Goal: Transaction & Acquisition: Obtain resource

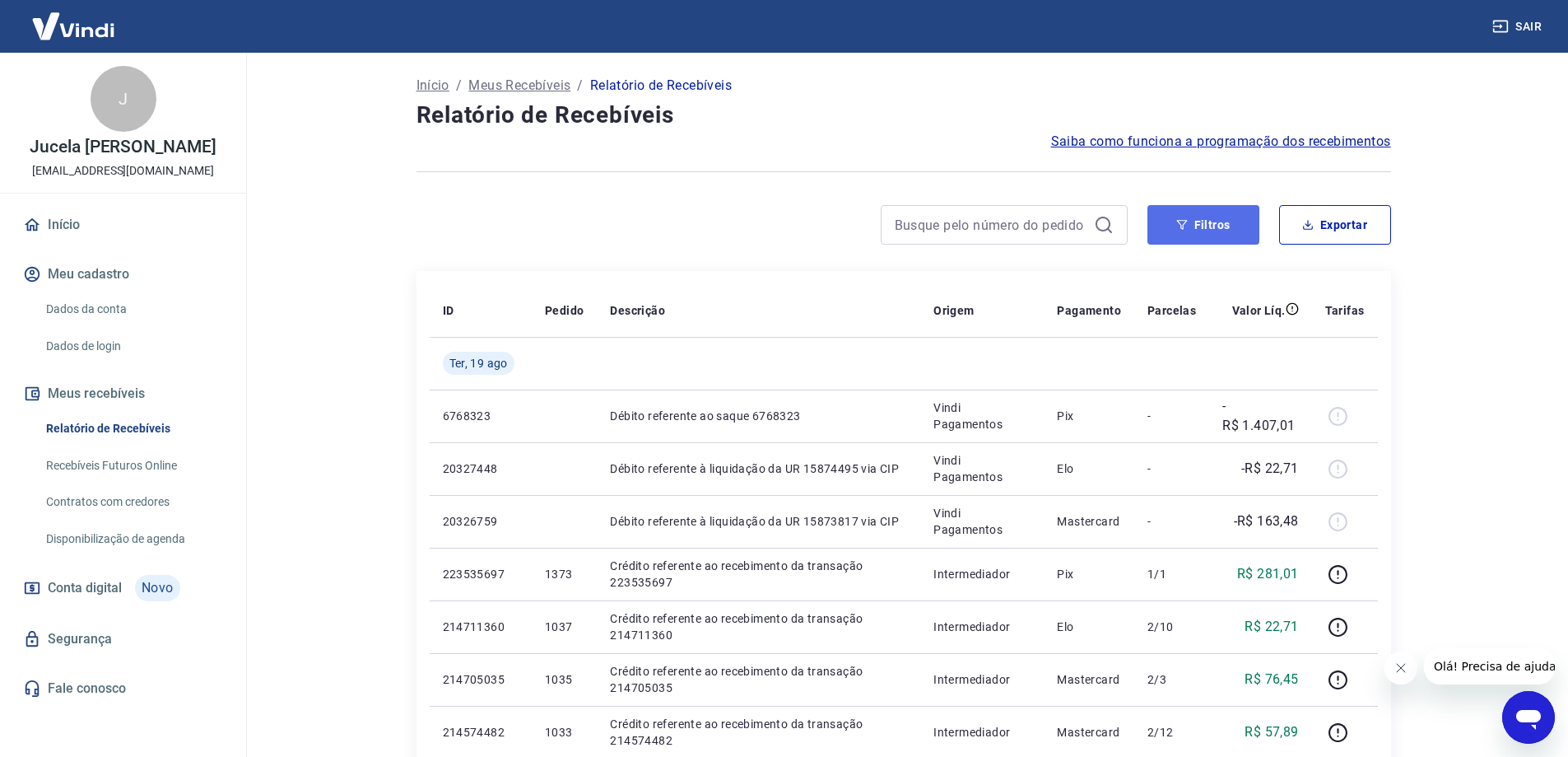
click at [1187, 229] on icon "button" at bounding box center [1181, 225] width 12 height 12
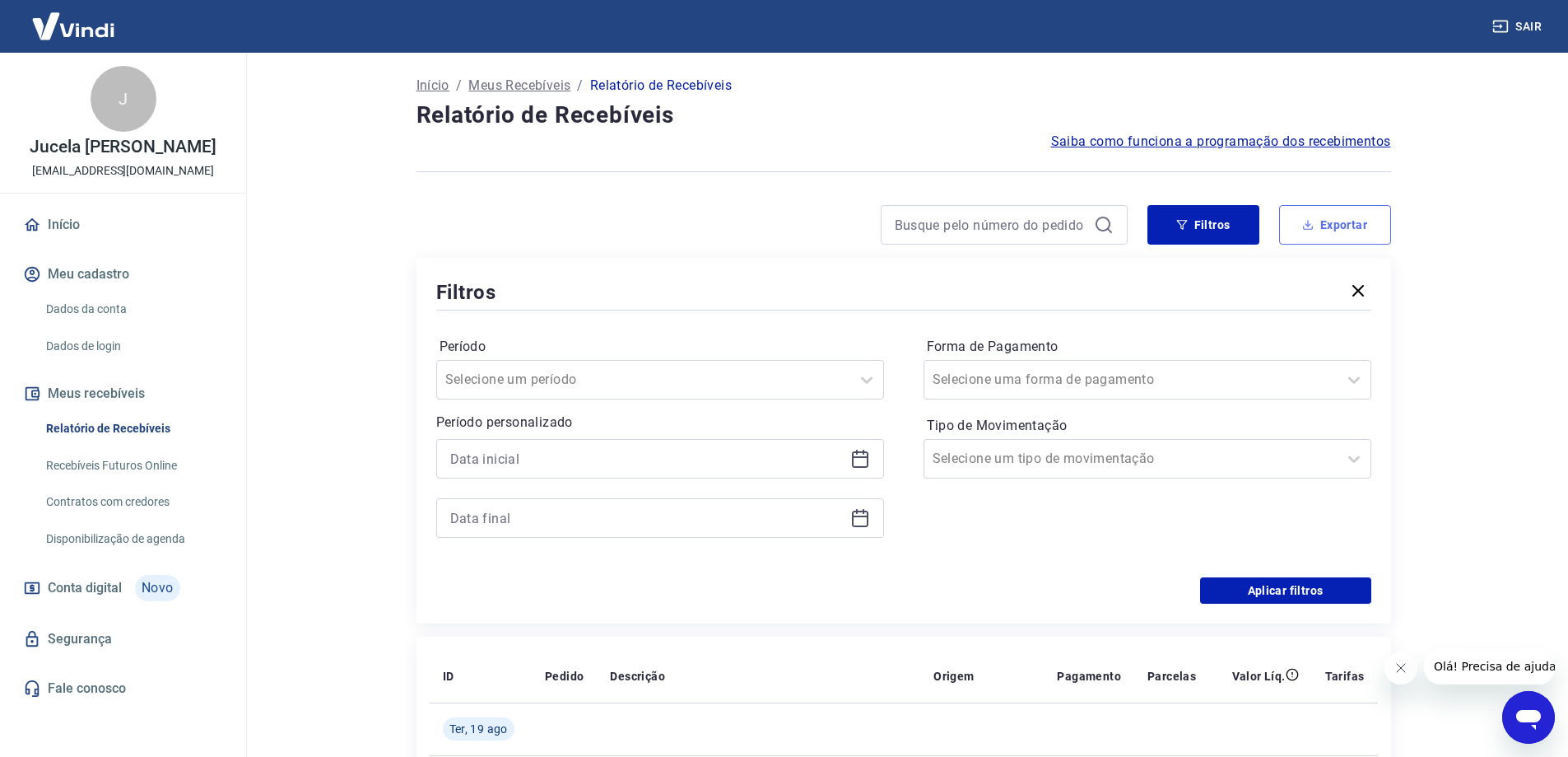
click at [1347, 216] on button "Exportar" at bounding box center [1334, 224] width 112 height 39
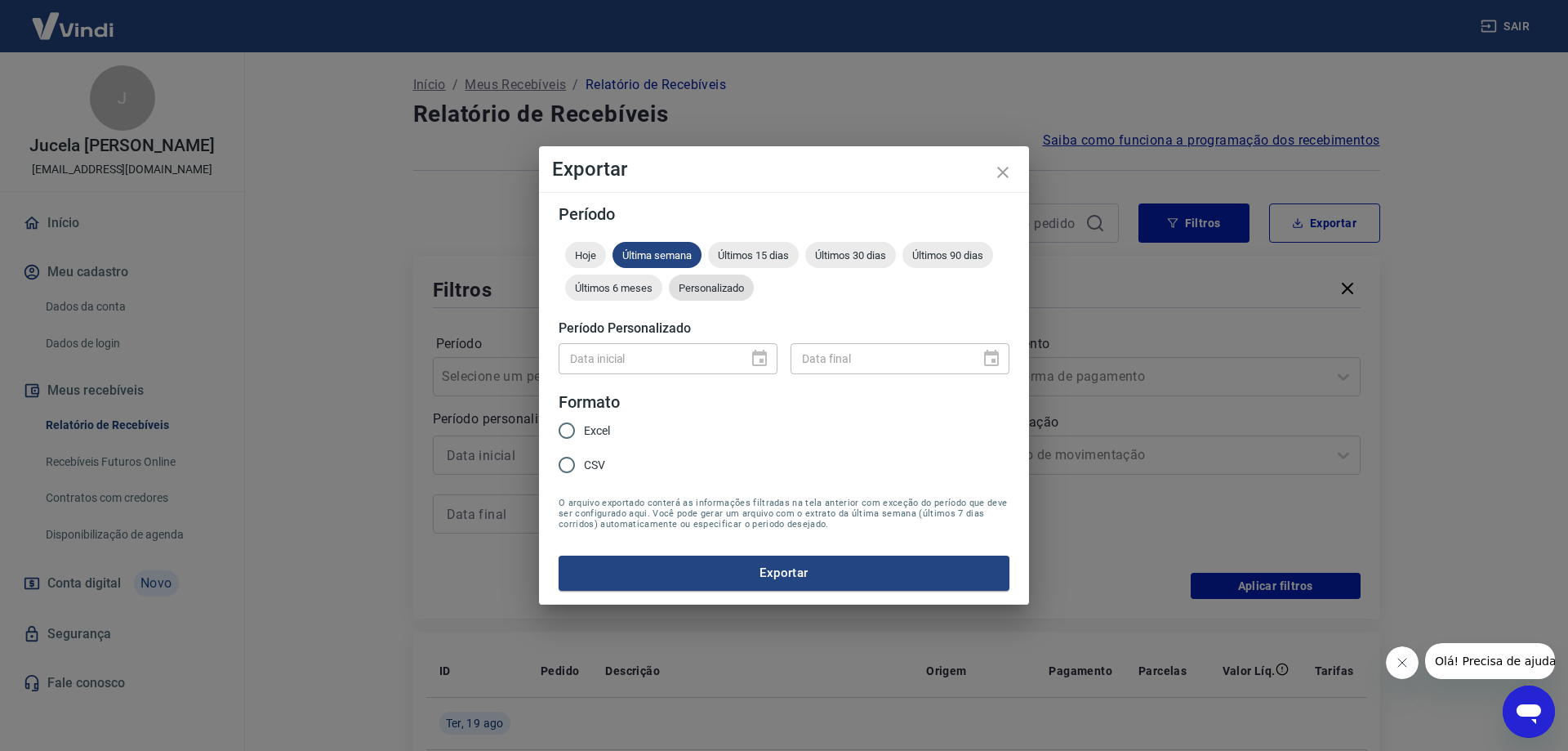
click at [730, 294] on div "Personalizado" at bounding box center [711, 287] width 85 height 26
click at [756, 361] on icon "Choose date" at bounding box center [760, 358] width 20 height 20
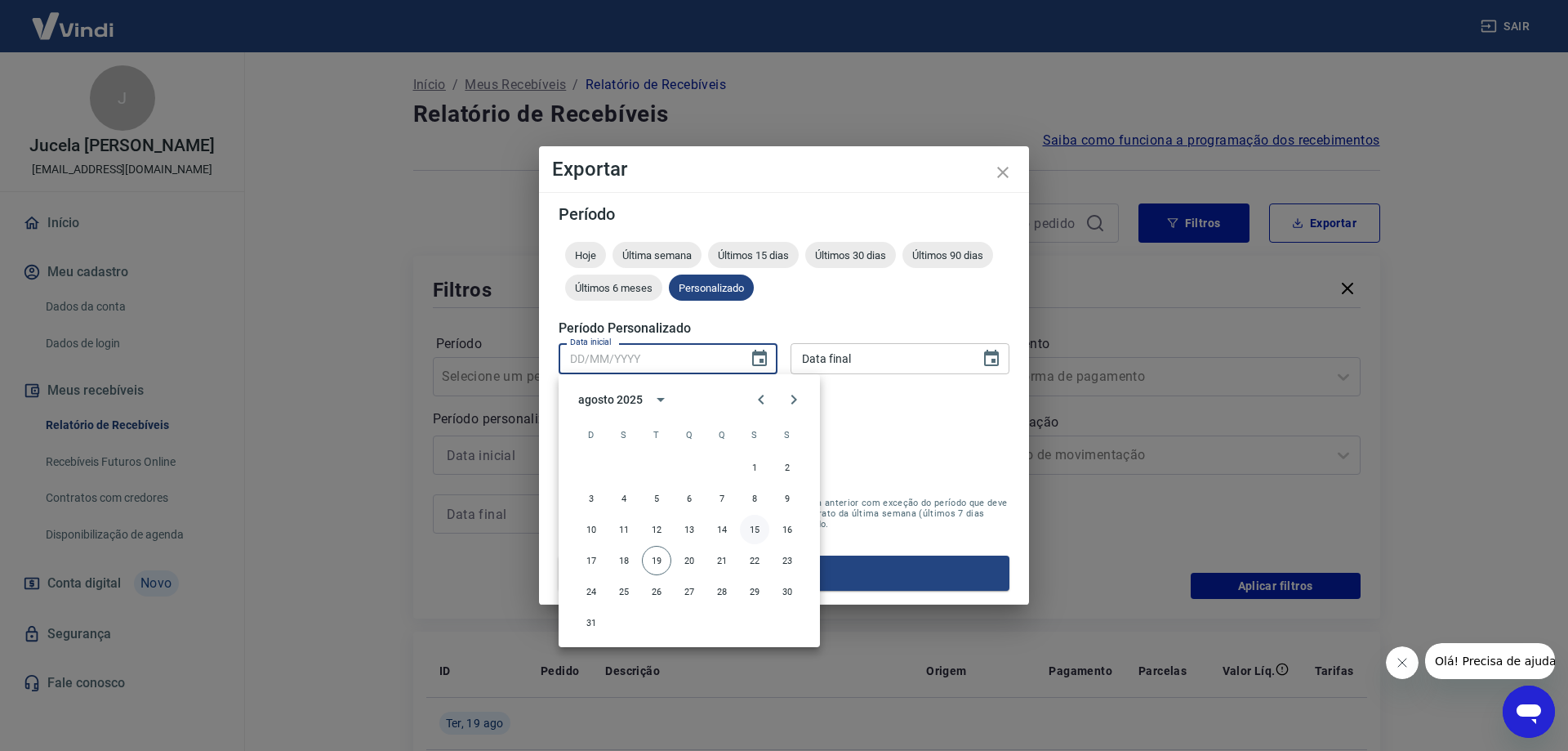
click at [756, 525] on button "15" at bounding box center [755, 529] width 30 height 30
type input "[DATE]"
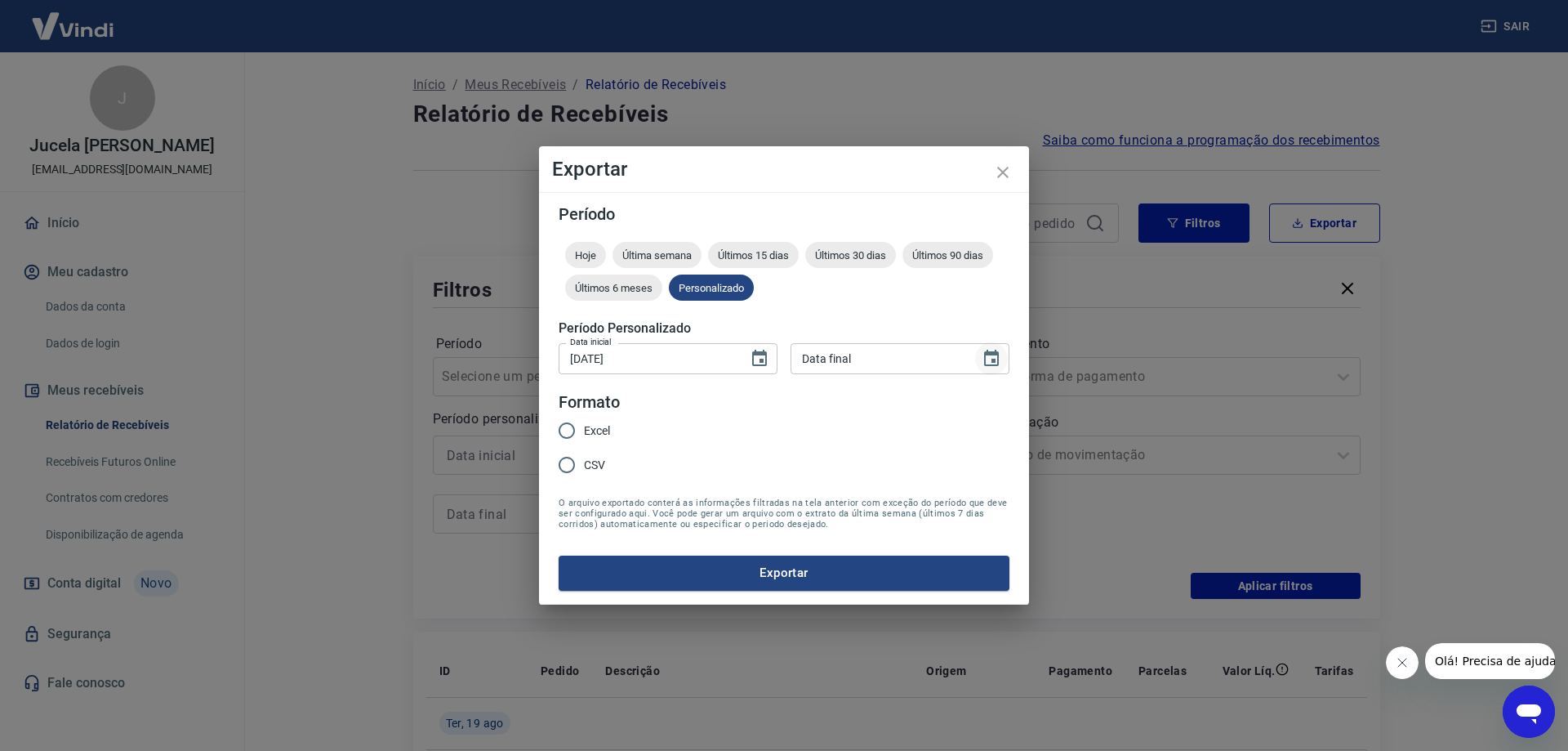
click at [992, 357] on icon "Choose date" at bounding box center [992, 358] width 20 height 20
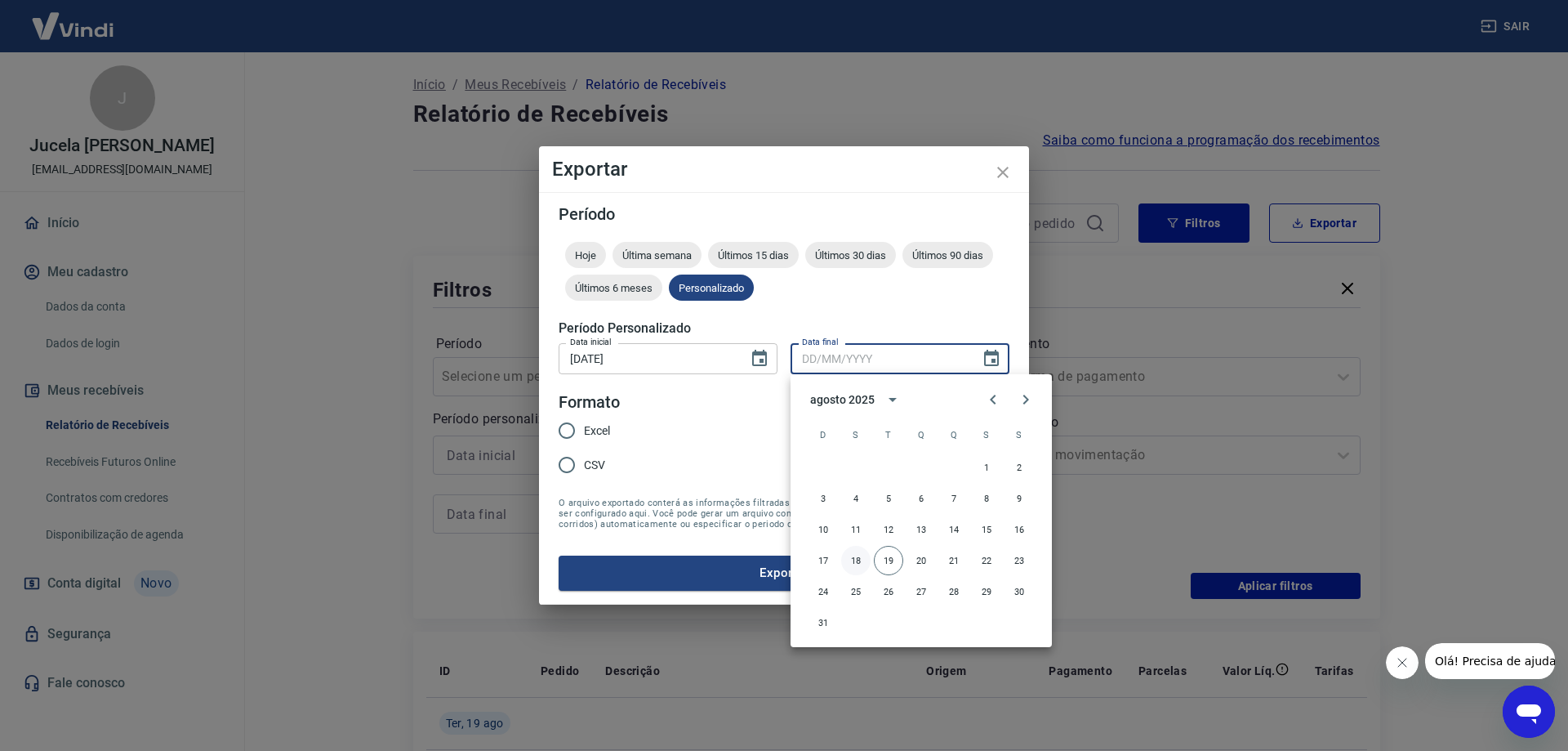
click at [866, 561] on button "18" at bounding box center [856, 560] width 30 height 30
type input "[DATE]"
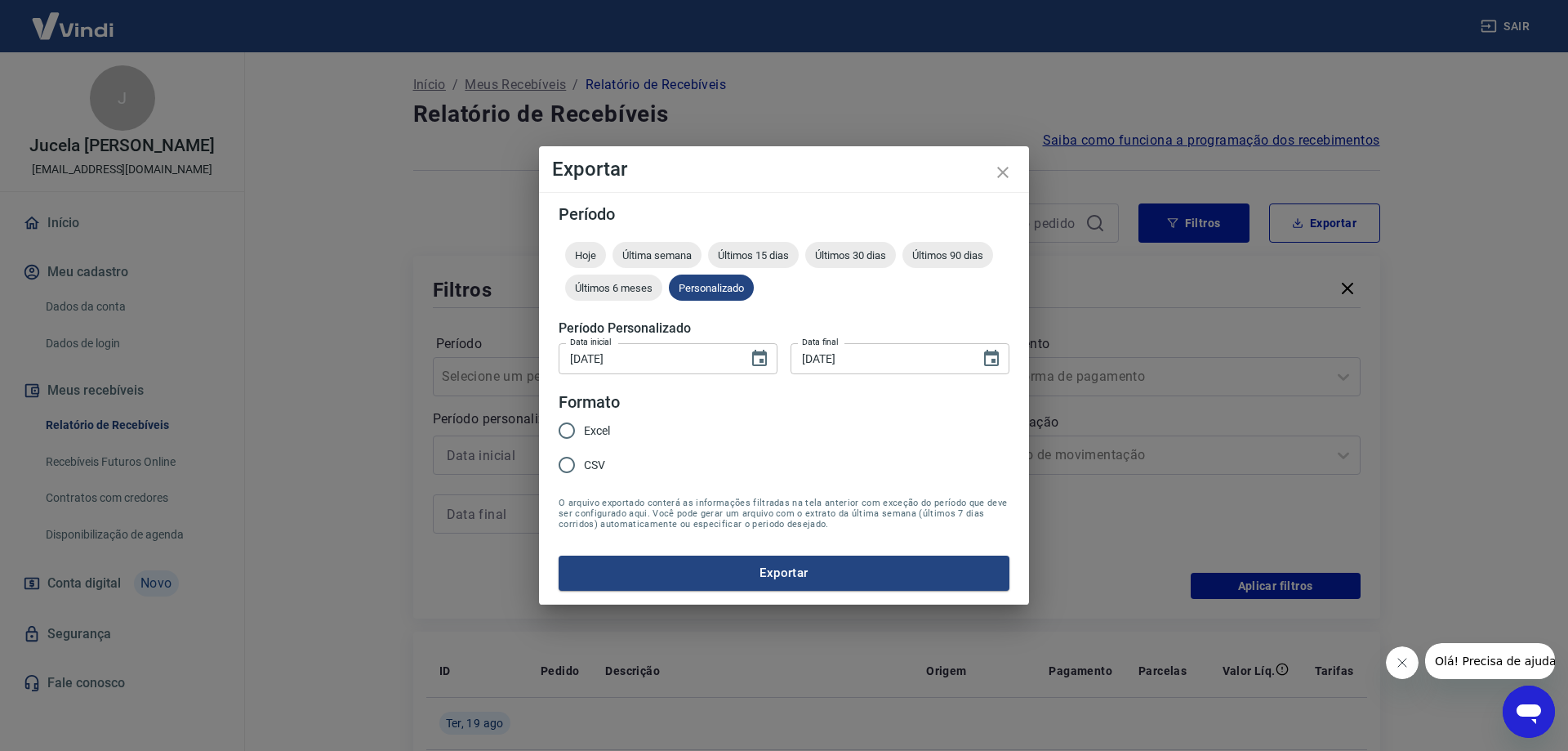
drag, startPoint x: 584, startPoint y: 464, endPoint x: 644, endPoint y: 553, distance: 107.3
click at [584, 464] on span "CSV" at bounding box center [595, 465] width 22 height 17
click at [584, 464] on input "CSV" at bounding box center [567, 465] width 34 height 34
radio input "true"
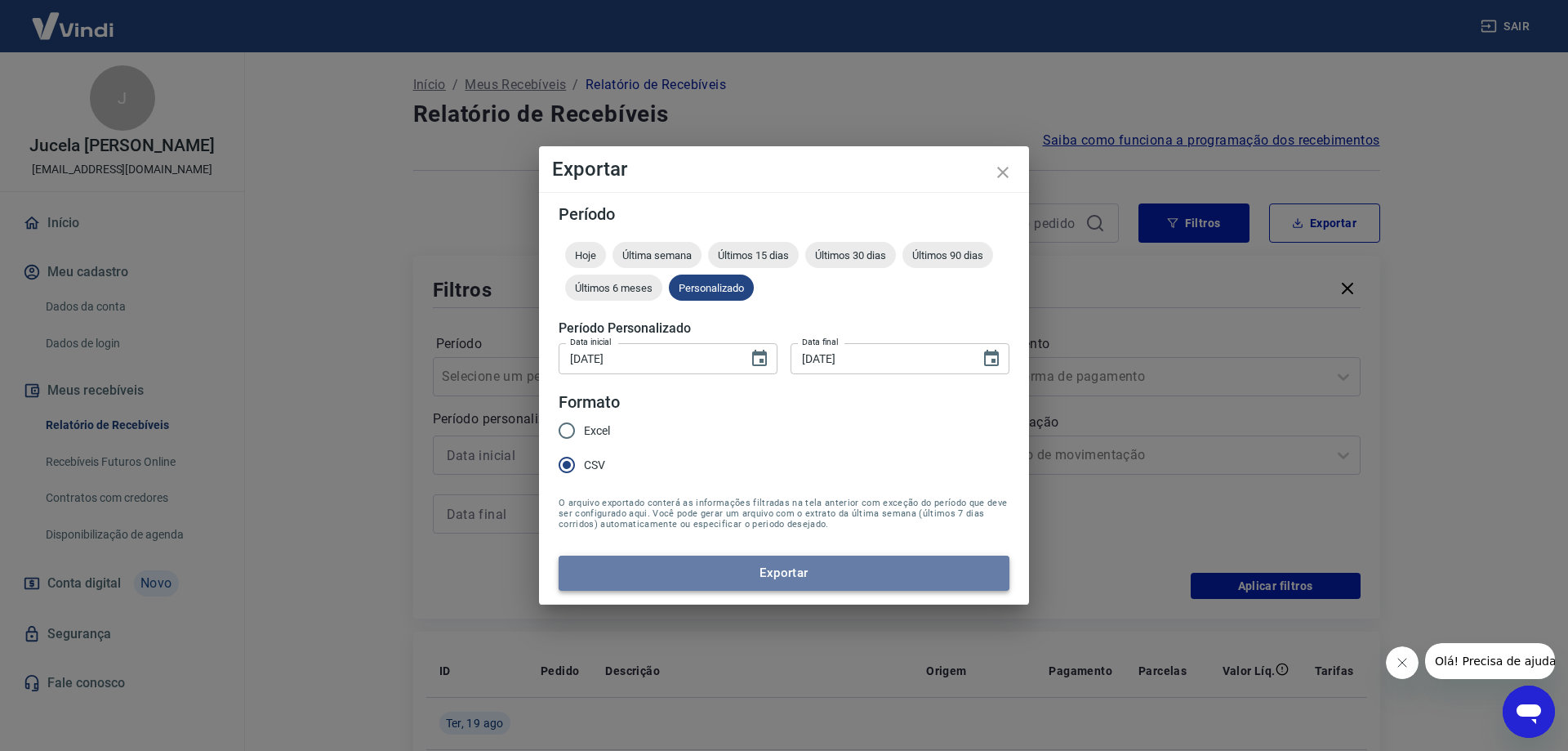
click at [641, 570] on button "Exportar" at bounding box center [784, 572] width 450 height 34
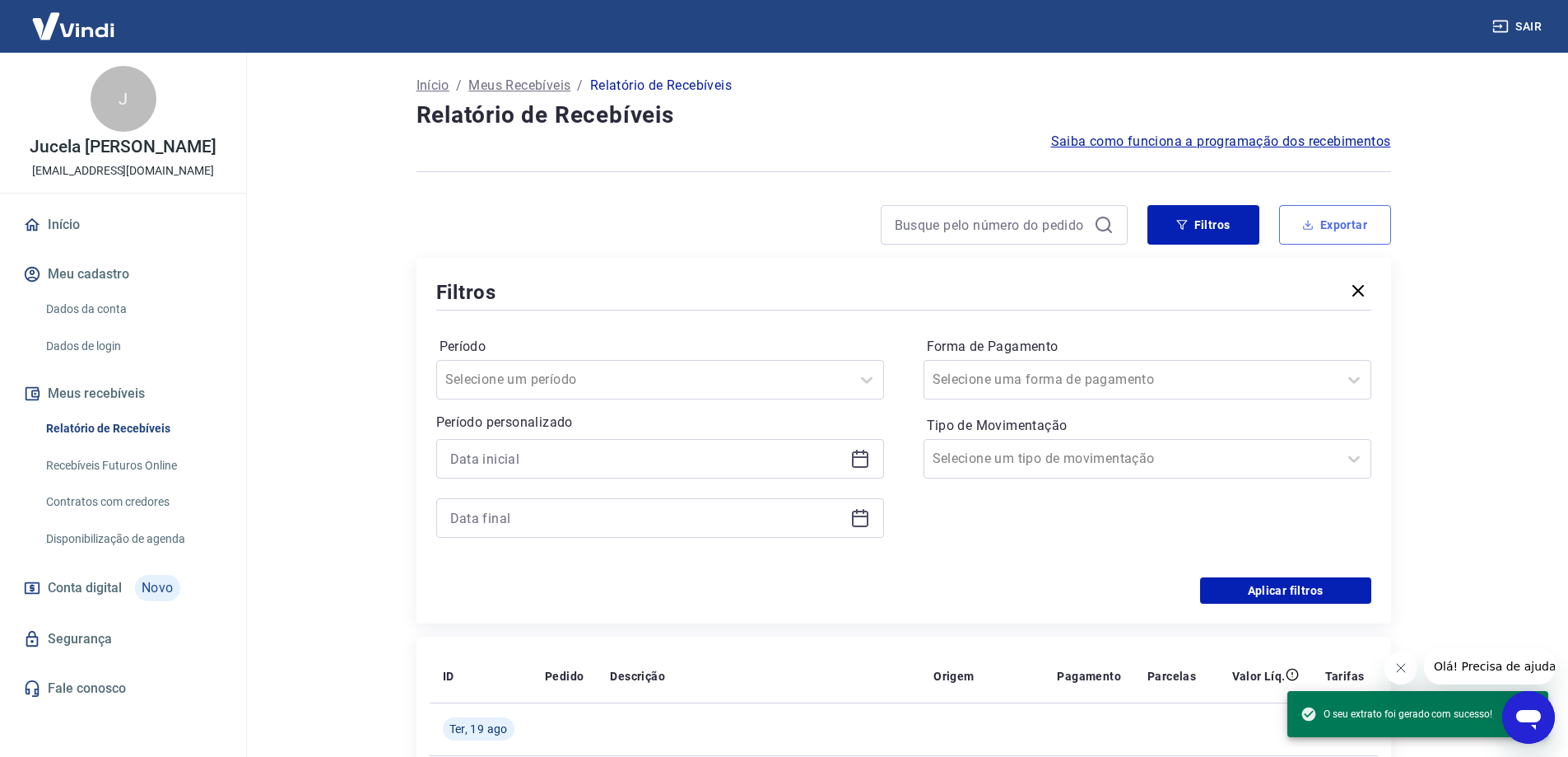
click at [1302, 211] on button "Exportar" at bounding box center [1334, 224] width 112 height 39
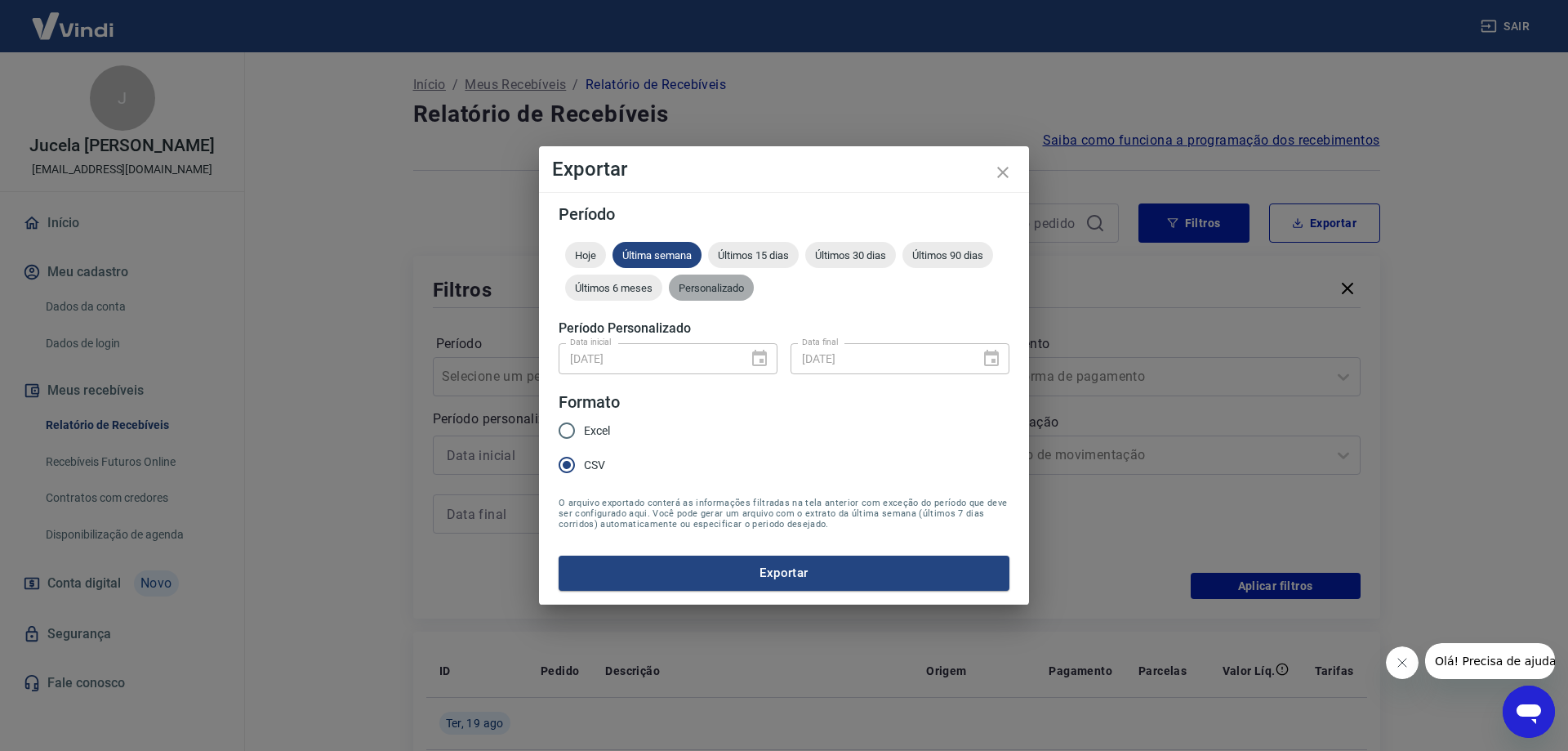
click at [708, 288] on span "Personalizado" at bounding box center [711, 288] width 85 height 13
click at [765, 358] on icon "Choose date, selected date is 15 de ago de 2025" at bounding box center [760, 358] width 20 height 20
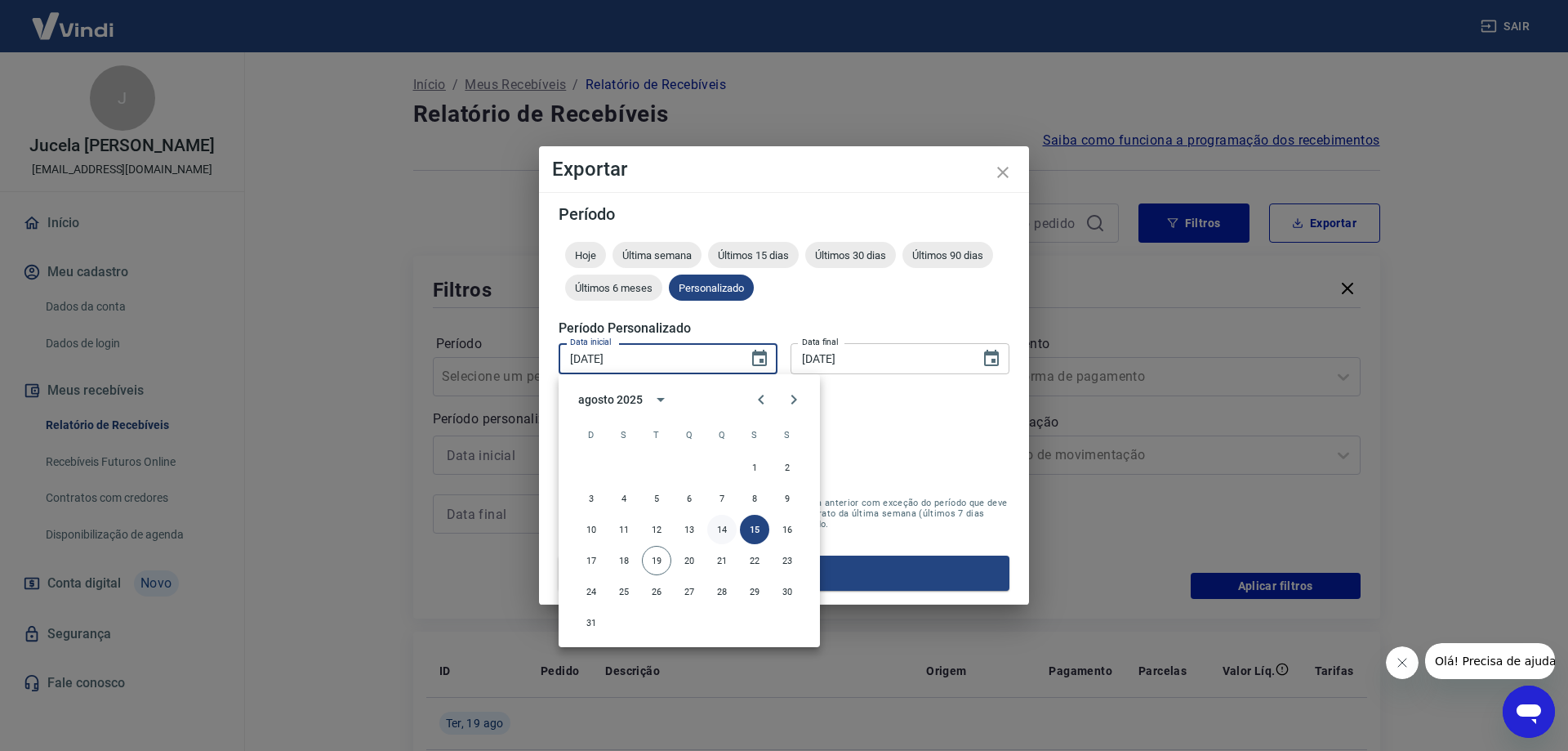
click at [711, 533] on button "14" at bounding box center [722, 529] width 30 height 30
type input "[DATE]"
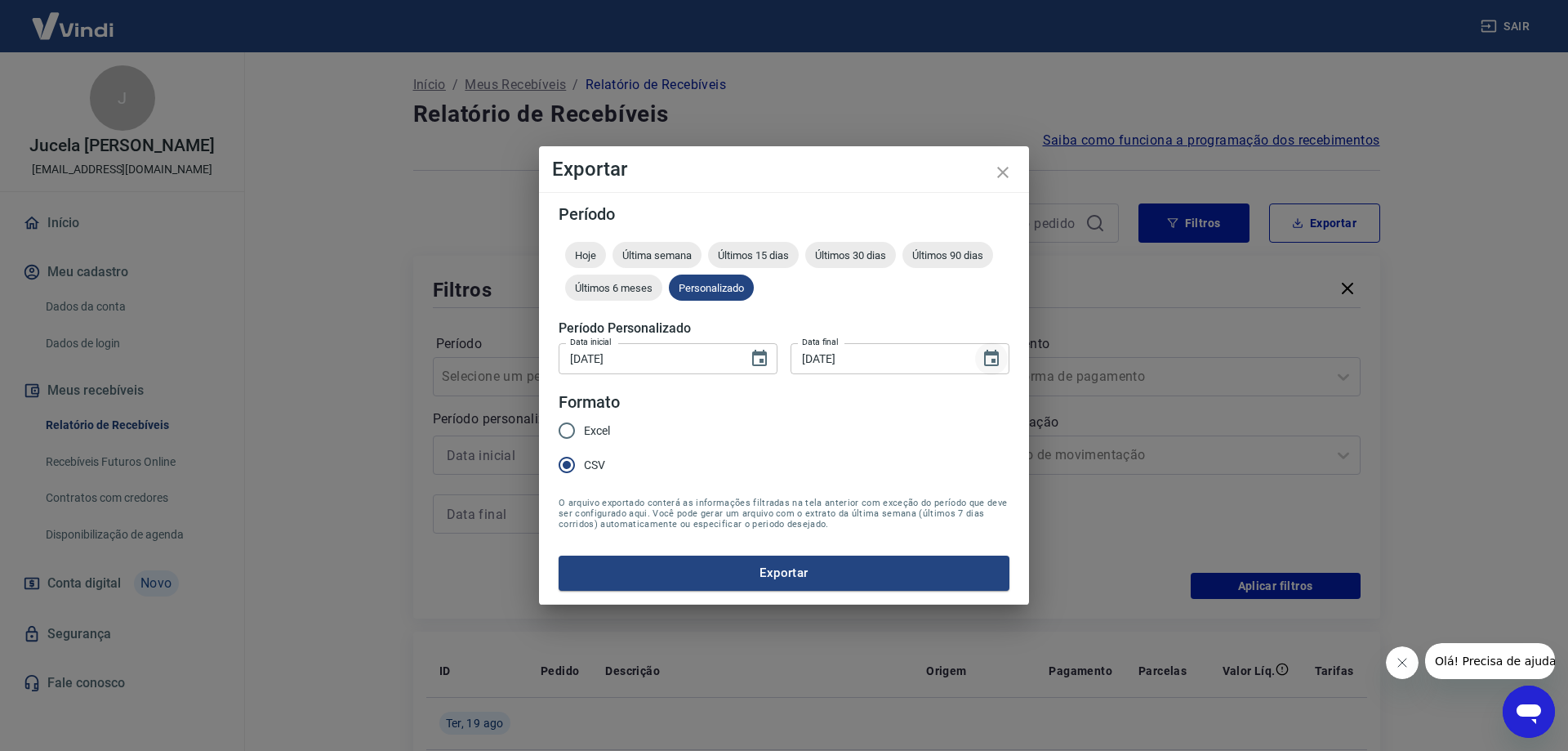
click at [994, 356] on icon "Choose date, selected date is 18 de ago de 2025" at bounding box center [992, 358] width 20 height 20
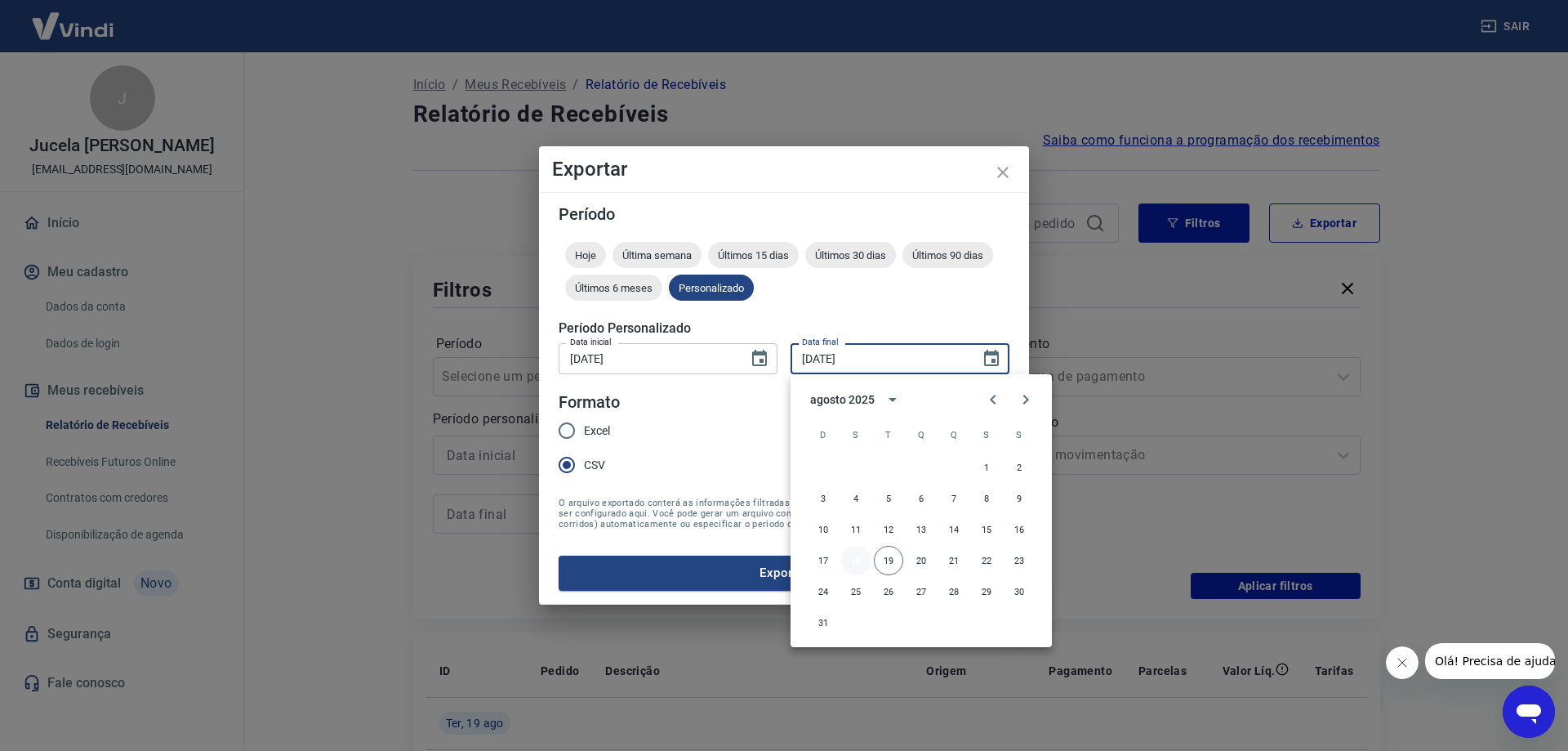
click at [856, 558] on button "18" at bounding box center [856, 560] width 30 height 30
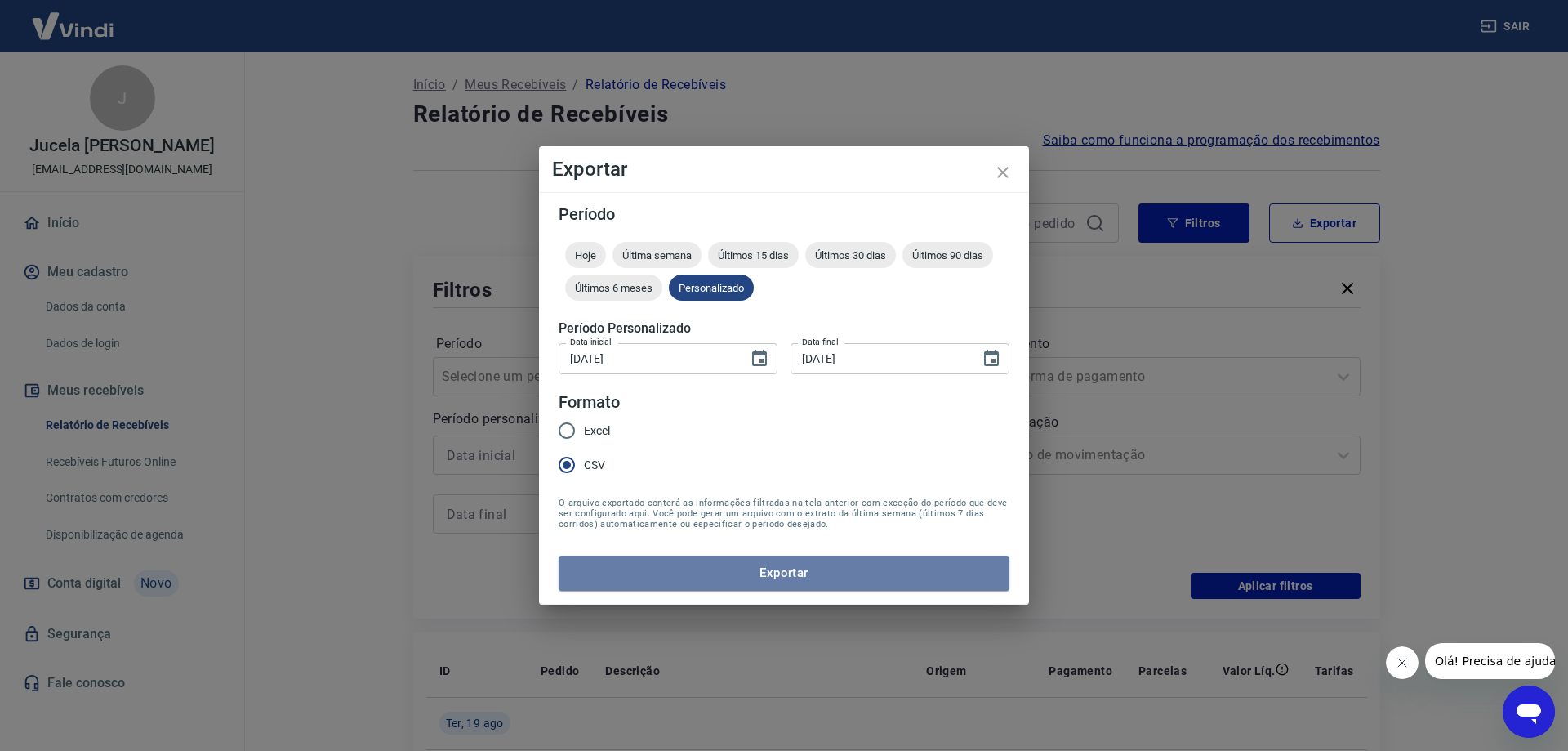
click at [713, 575] on button "Exportar" at bounding box center [784, 572] width 450 height 34
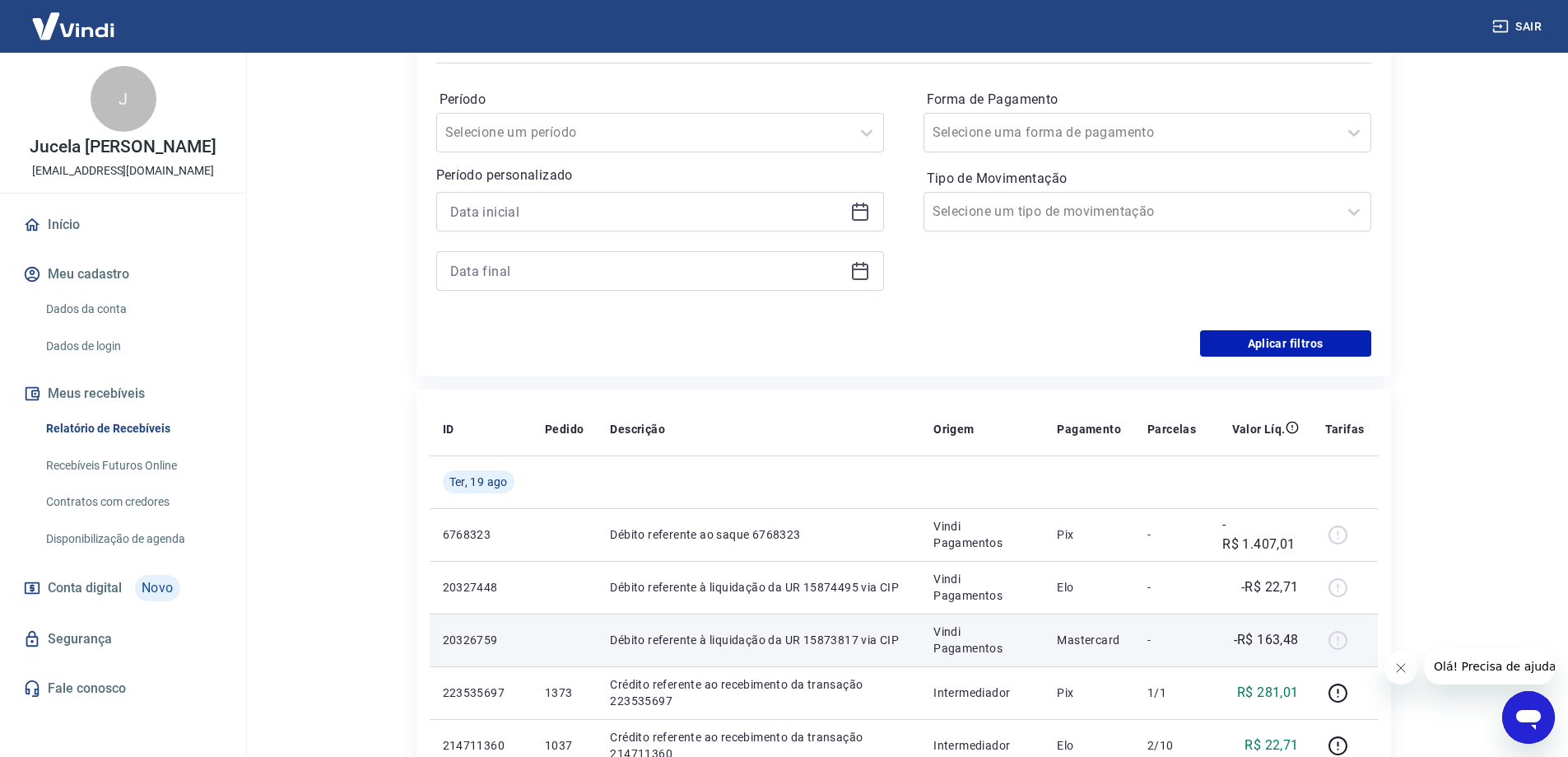
scroll to position [82, 0]
